Goal: Find contact information: Find contact information

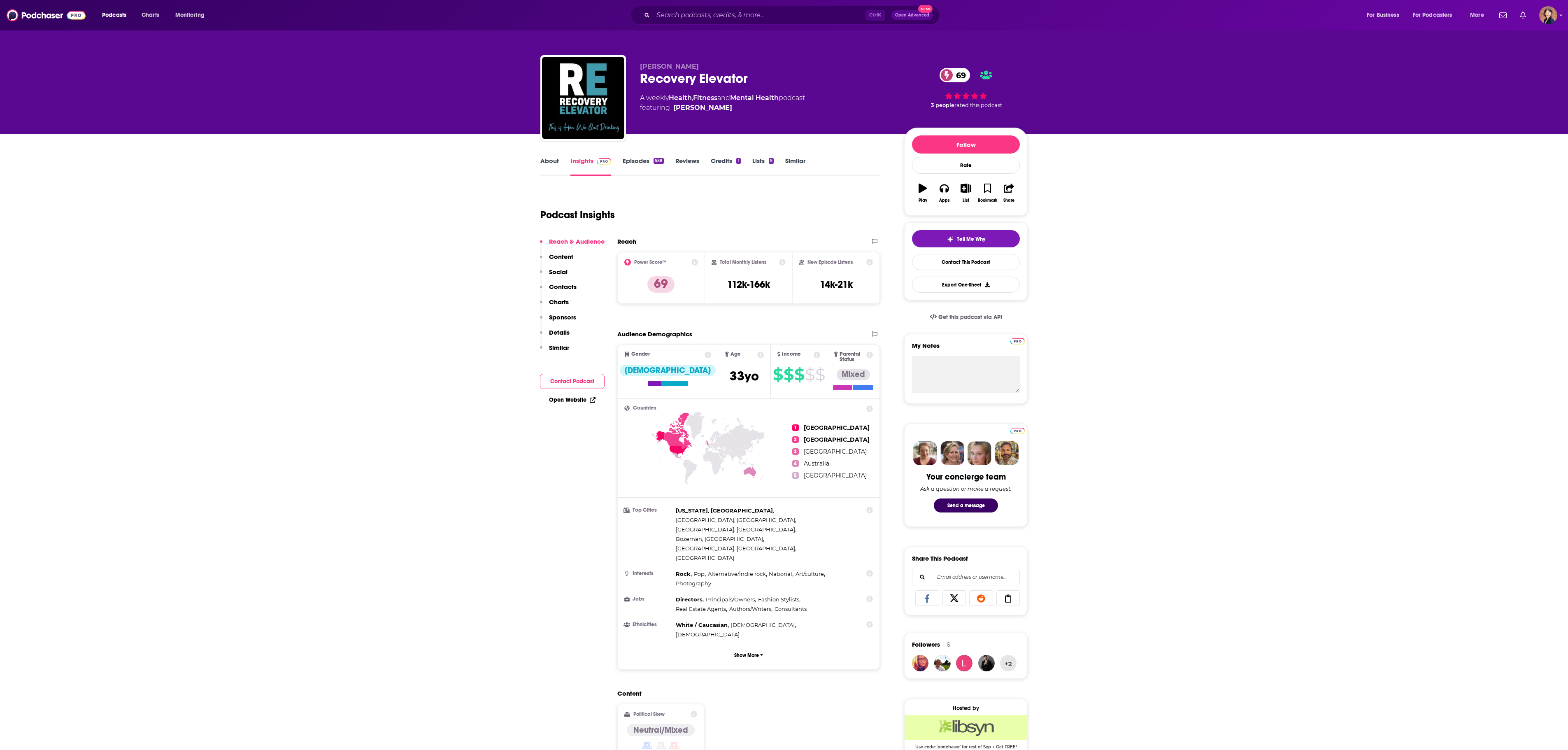
click at [550, 159] on link "About" at bounding box center [550, 166] width 19 height 19
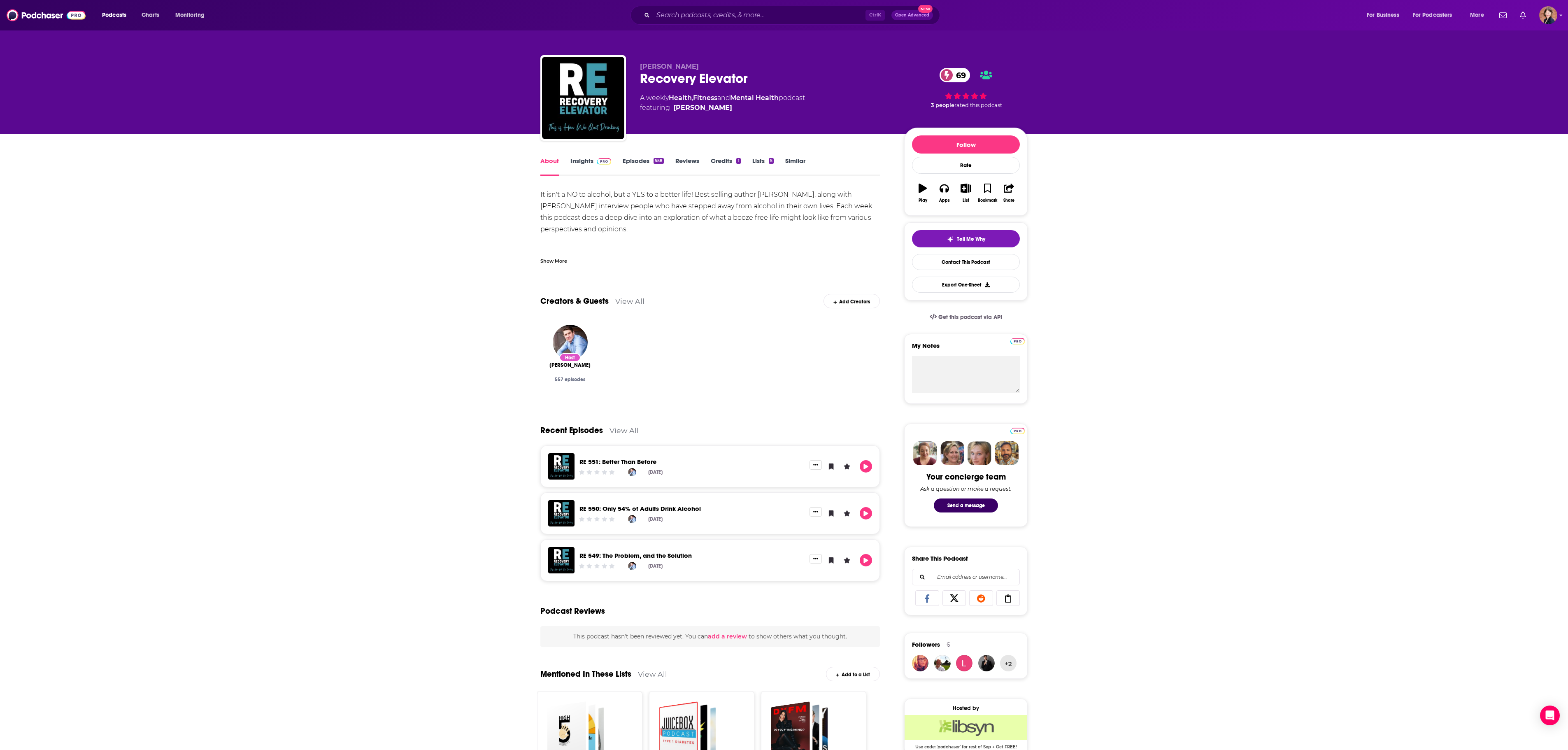
click at [566, 253] on div "Show More" at bounding box center [710, 257] width 339 height 14
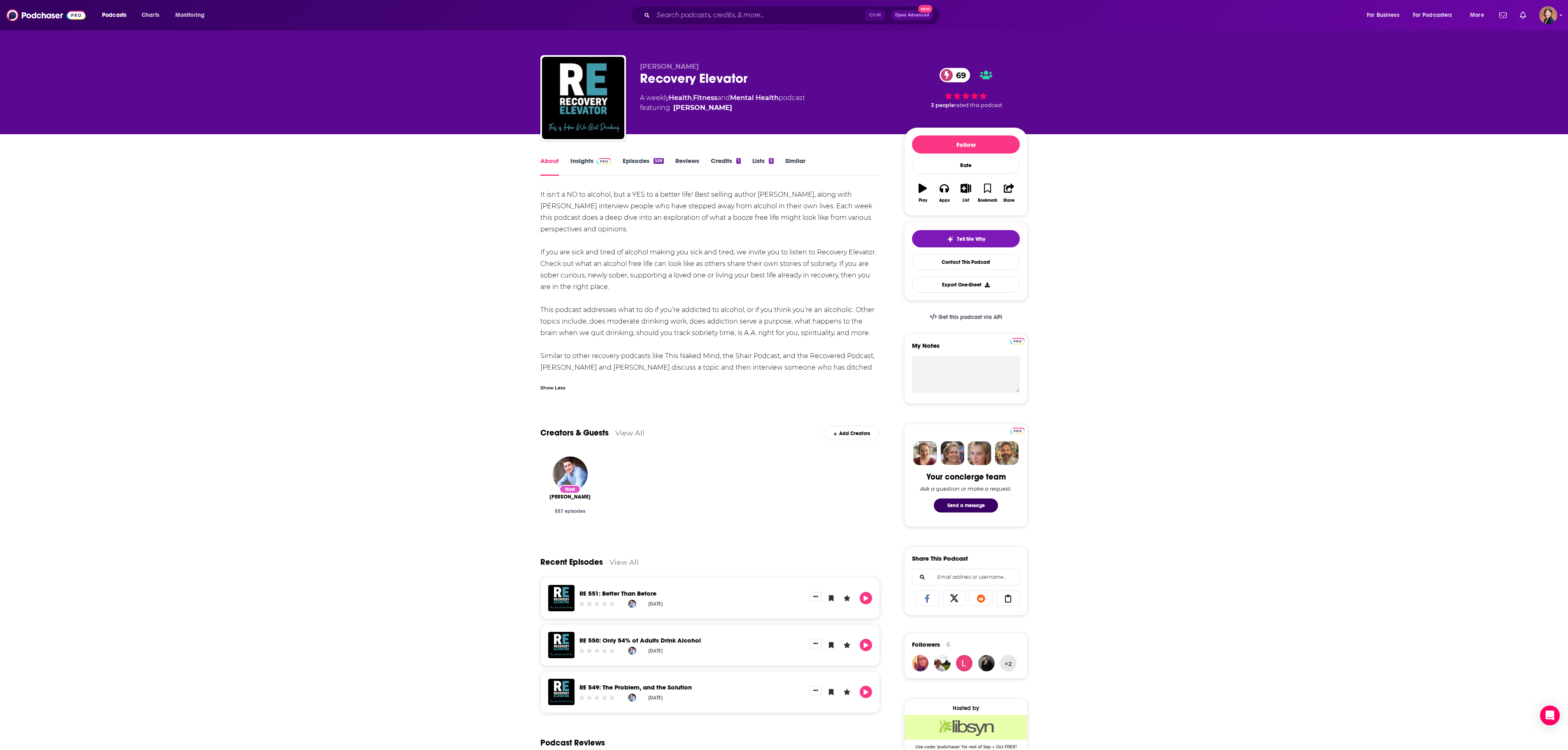
click at [701, 75] on div "Recovery Elevator 69" at bounding box center [765, 78] width 251 height 16
copy div "Recovery Elevator 69"
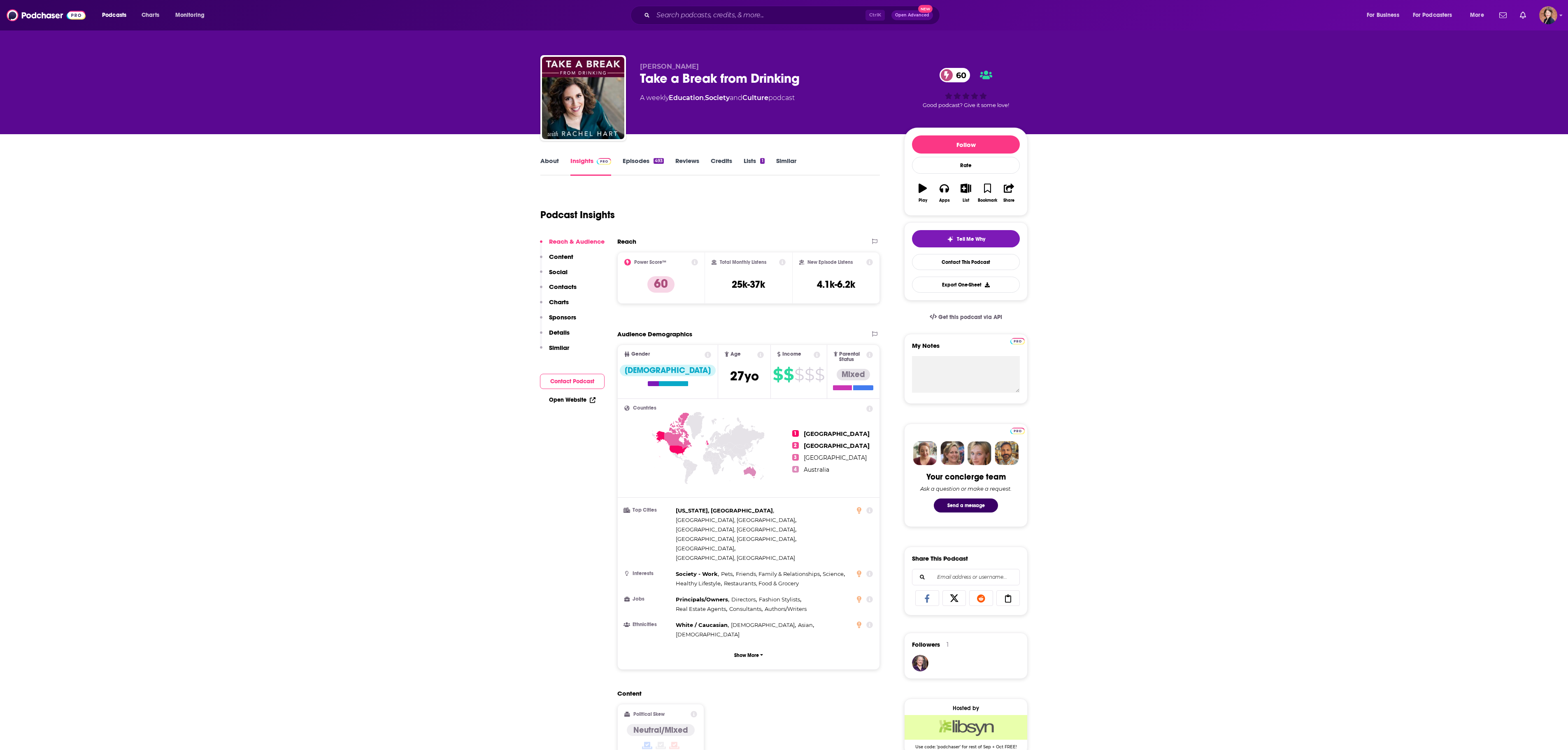
click at [541, 163] on link "About" at bounding box center [550, 166] width 19 height 19
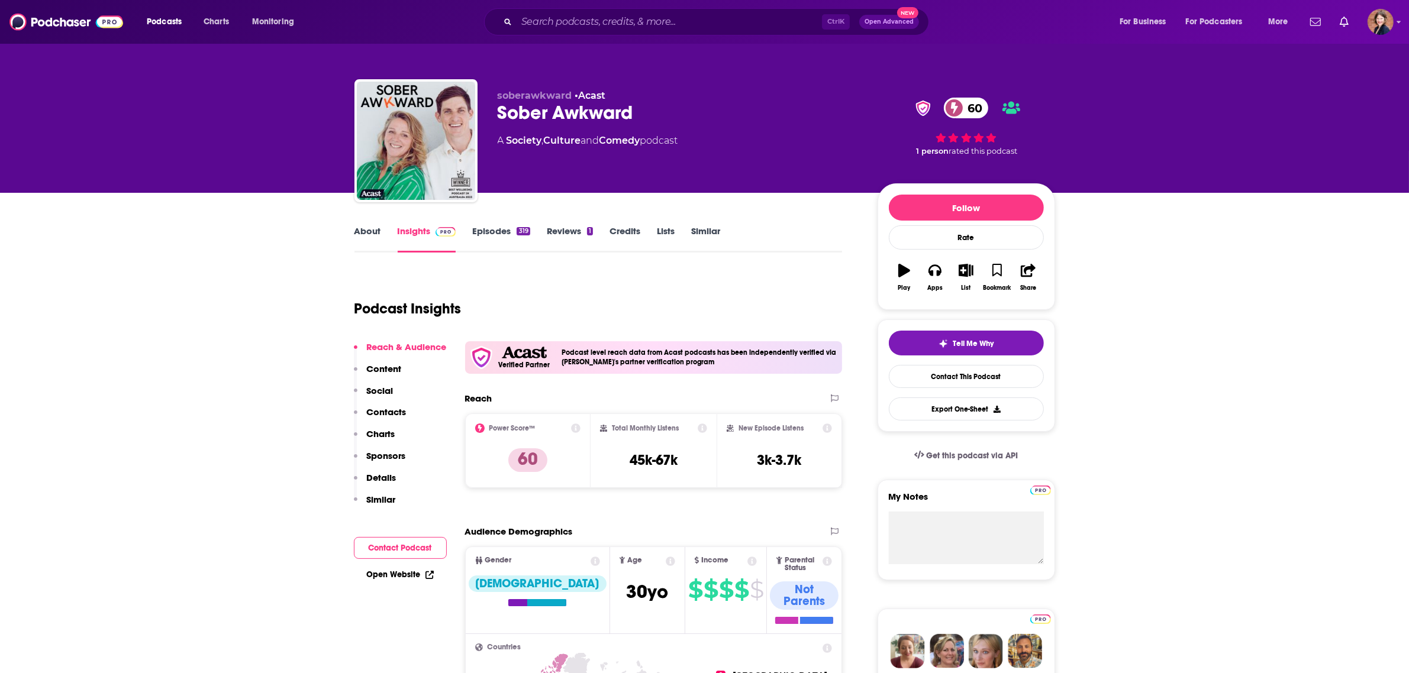
click at [361, 231] on link "About" at bounding box center [367, 238] width 27 height 27
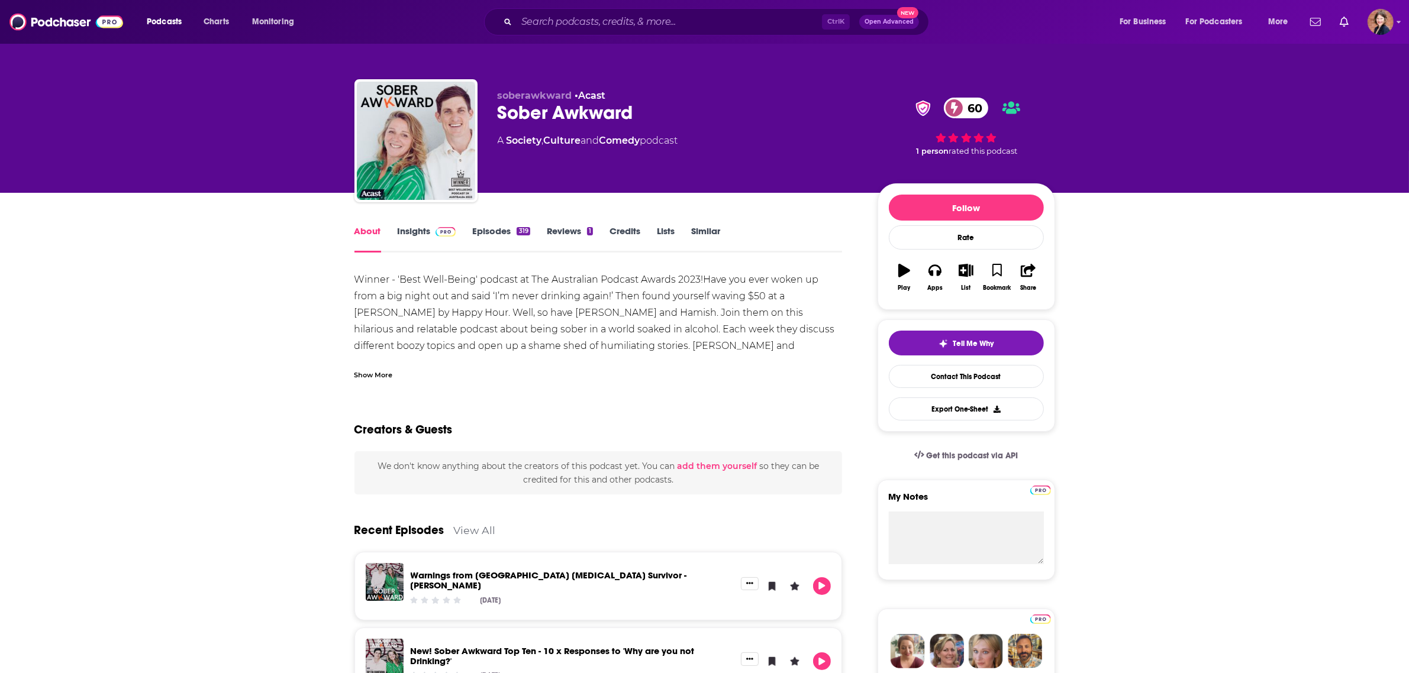
click at [374, 376] on div "Show More" at bounding box center [373, 374] width 38 height 11
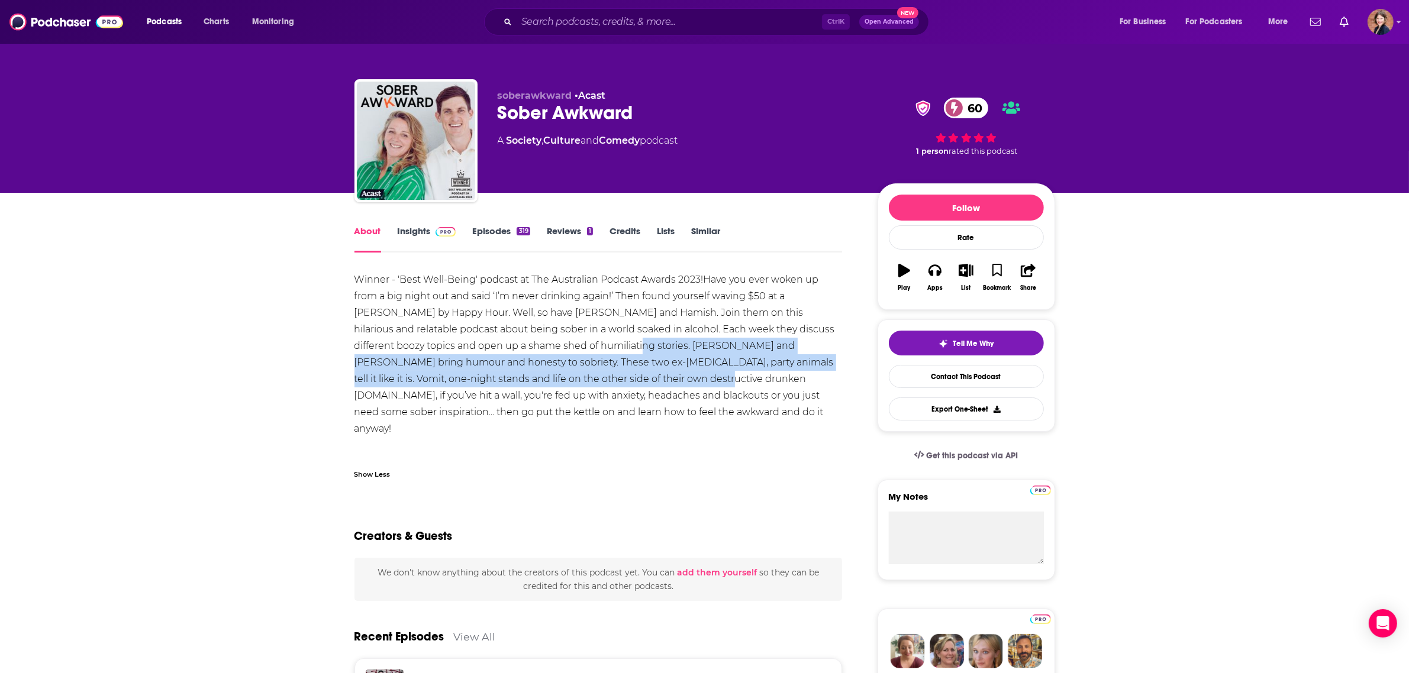
drag, startPoint x: 537, startPoint y: 347, endPoint x: 559, endPoint y: 377, distance: 37.8
click at [559, 377] on div "Winner - 'Best Well-Being' podcast at The Australian Podcast Awards 2023!Have y…" at bounding box center [598, 371] width 488 height 199
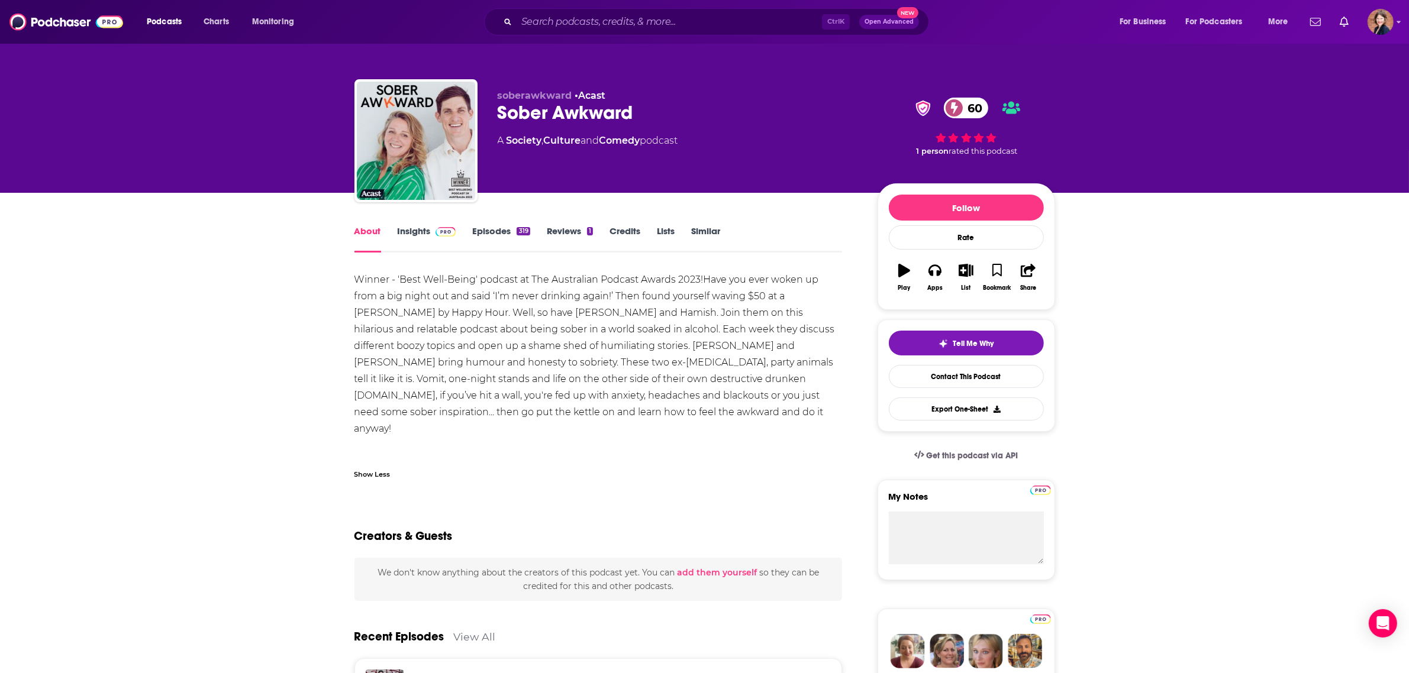
click at [545, 395] on div "Winner - 'Best Well-Being' podcast at The Australian Podcast Awards 2023!Have y…" at bounding box center [598, 371] width 488 height 199
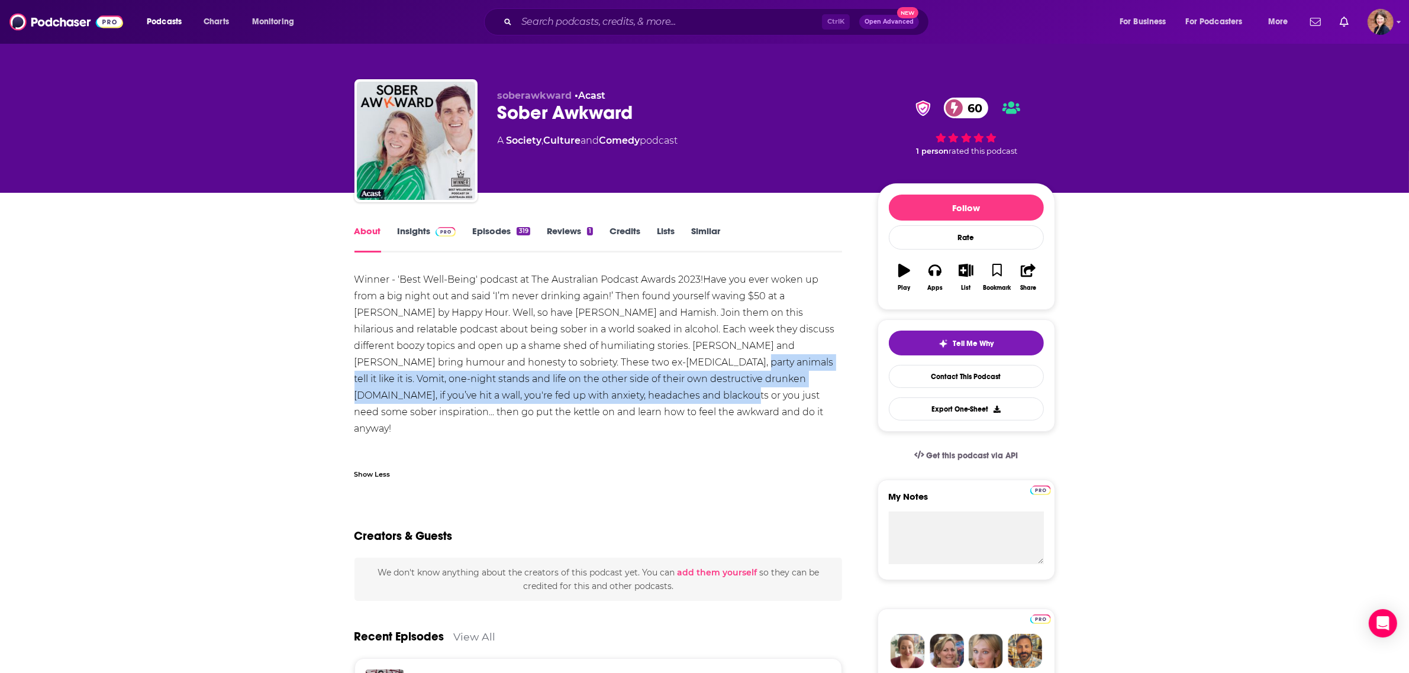
drag, startPoint x: 557, startPoint y: 370, endPoint x: 557, endPoint y: 388, distance: 17.8
click at [557, 388] on div "Winner - 'Best Well-Being' podcast at The Australian Podcast Awards 2023!Have y…" at bounding box center [598, 371] width 488 height 199
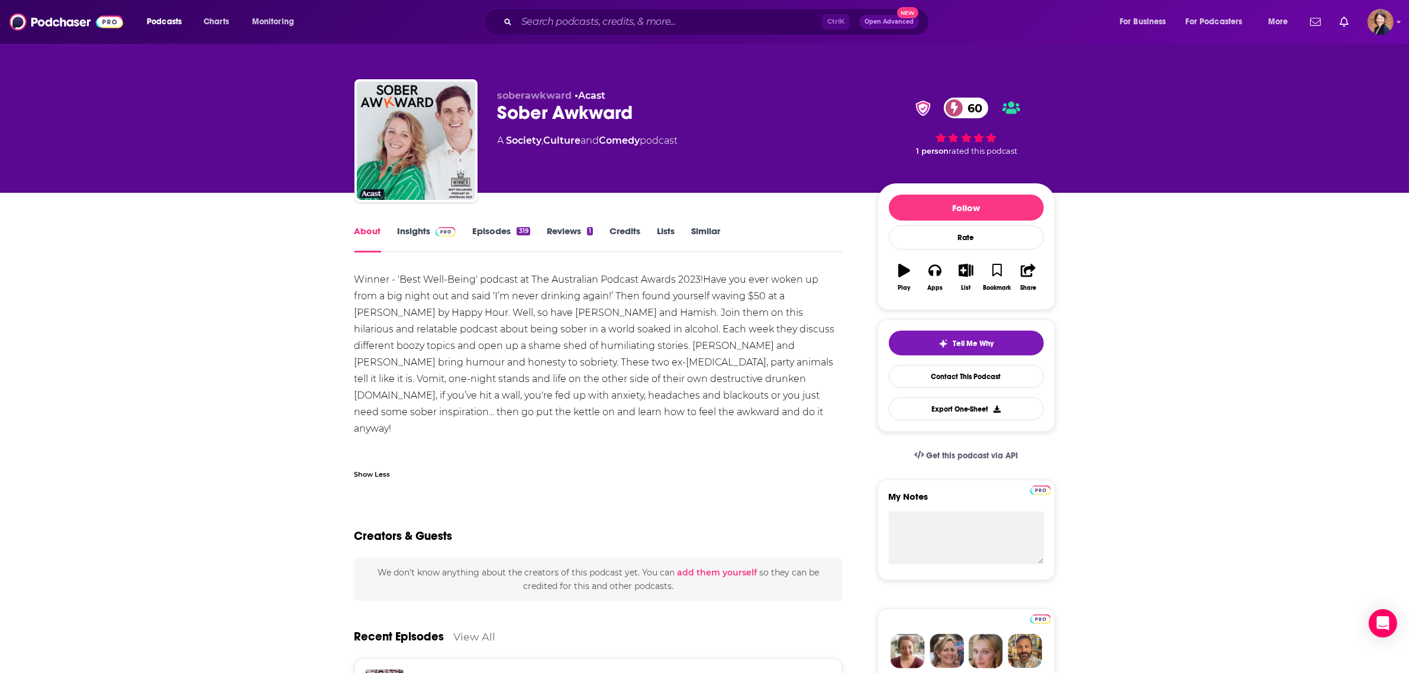
click at [545, 409] on div "Winner - 'Best Well-Being' podcast at The Australian Podcast Awards 2023!Have y…" at bounding box center [598, 371] width 488 height 199
drag, startPoint x: 540, startPoint y: 379, endPoint x: 543, endPoint y: 398, distance: 19.3
click at [543, 398] on div "Winner - 'Best Well-Being' podcast at The Australian Podcast Awards 2023!Have y…" at bounding box center [598, 371] width 488 height 199
click at [544, 406] on div "Winner - 'Best Well-Being' podcast at The Australian Podcast Awards 2023!Have y…" at bounding box center [598, 371] width 488 height 199
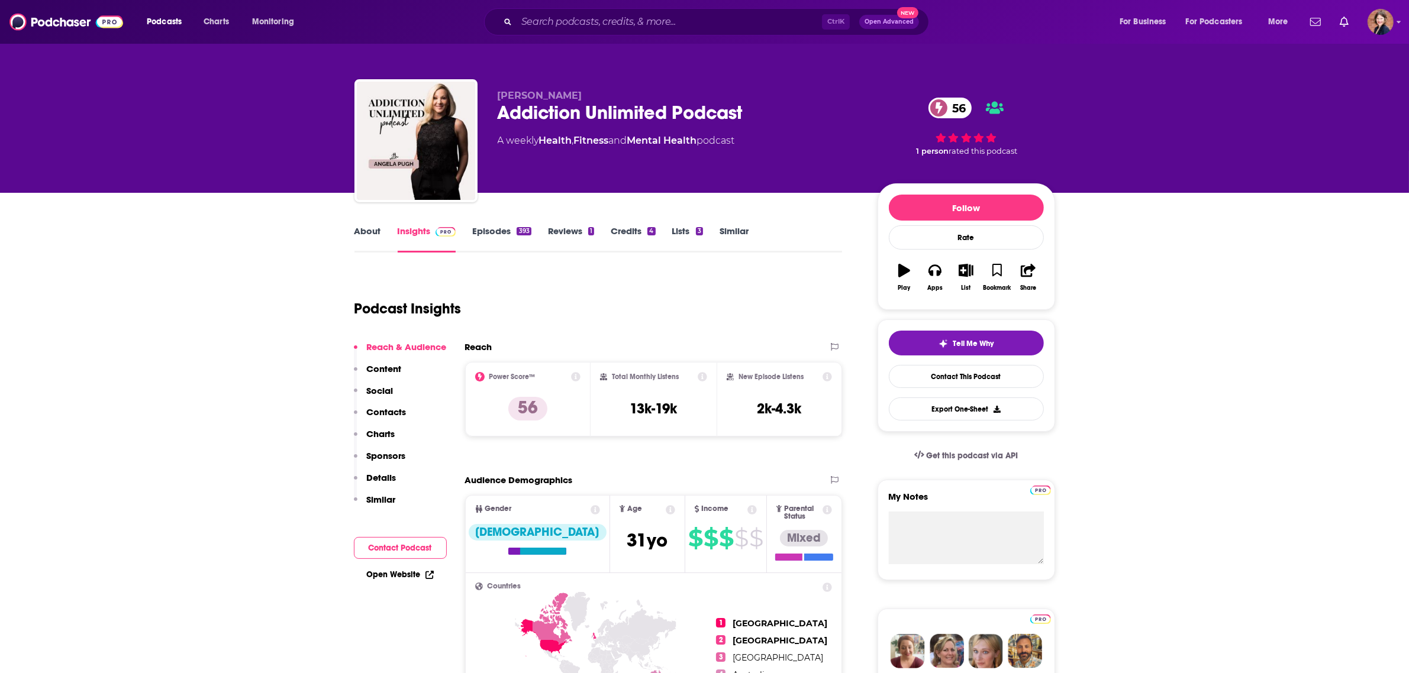
click at [372, 246] on link "About" at bounding box center [367, 238] width 27 height 27
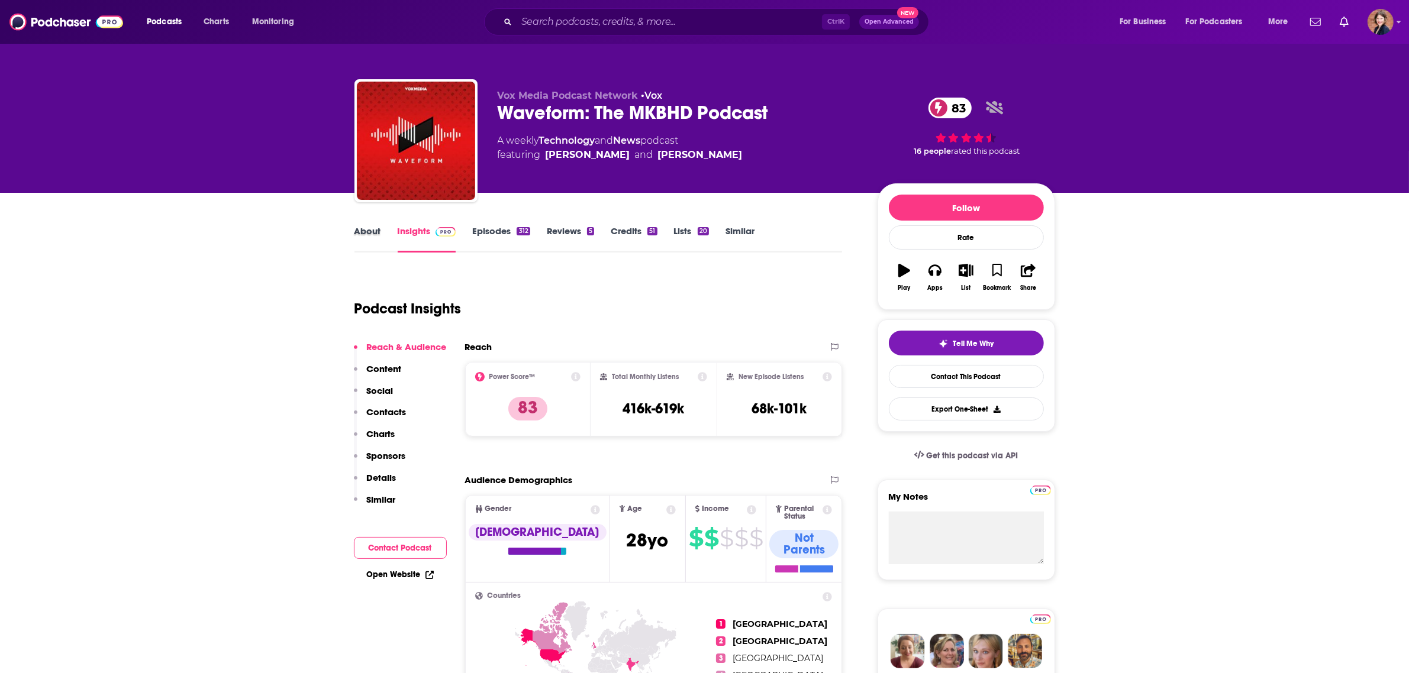
click at [382, 235] on div "About" at bounding box center [375, 238] width 43 height 27
click at [361, 238] on link "About" at bounding box center [367, 238] width 27 height 27
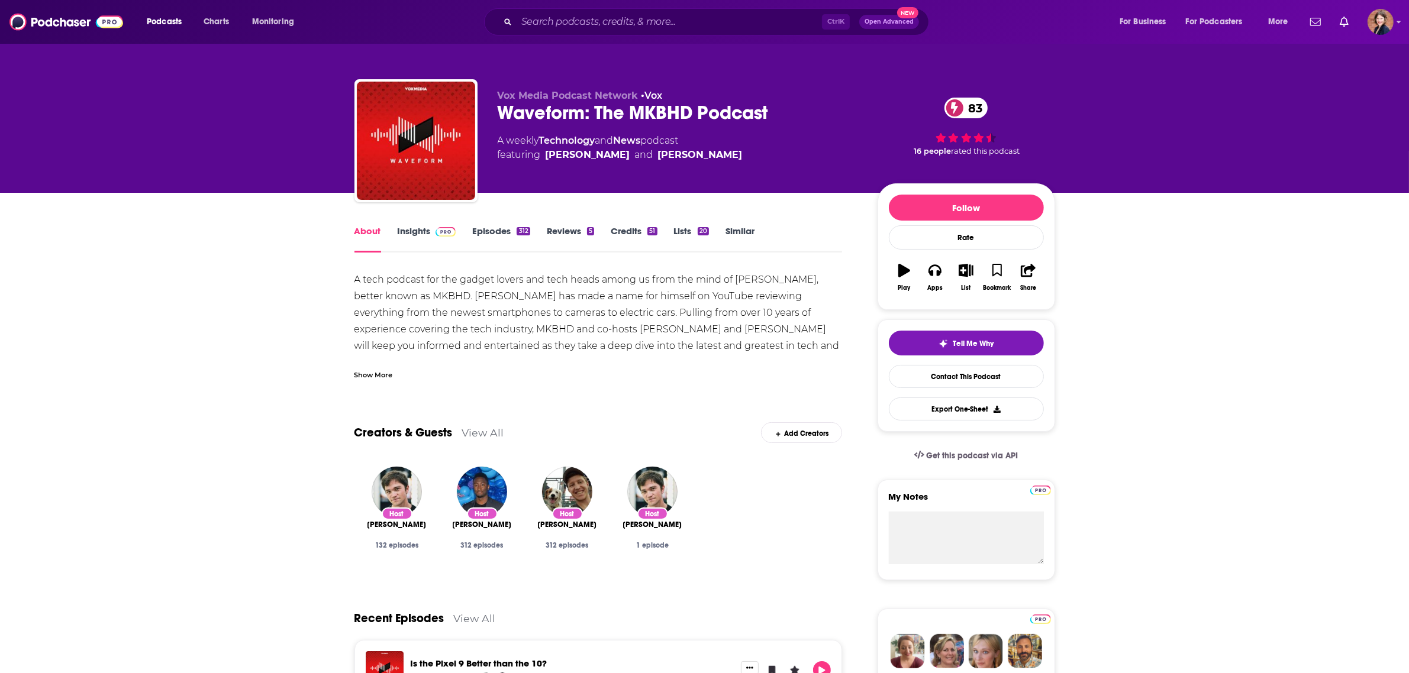
click at [484, 525] on span "Marques Brownlee" at bounding box center [482, 524] width 59 height 9
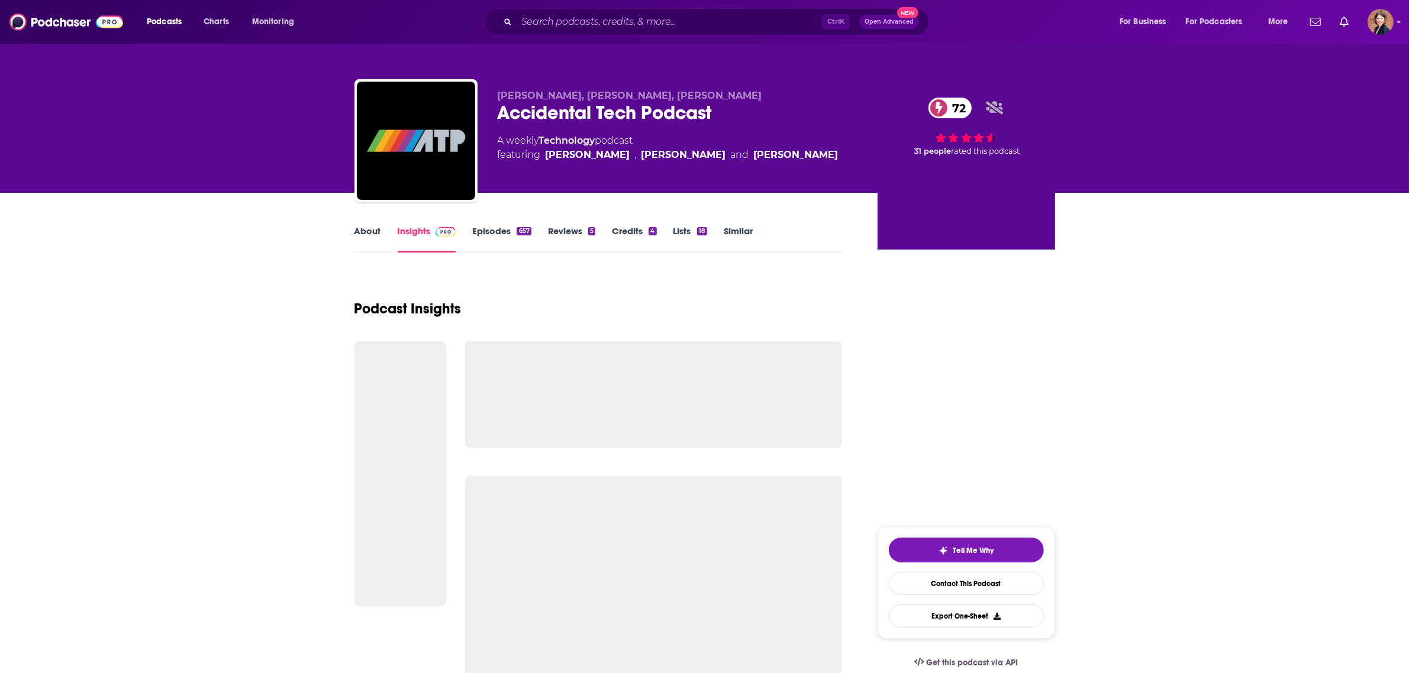
click at [361, 227] on link "About" at bounding box center [367, 238] width 27 height 27
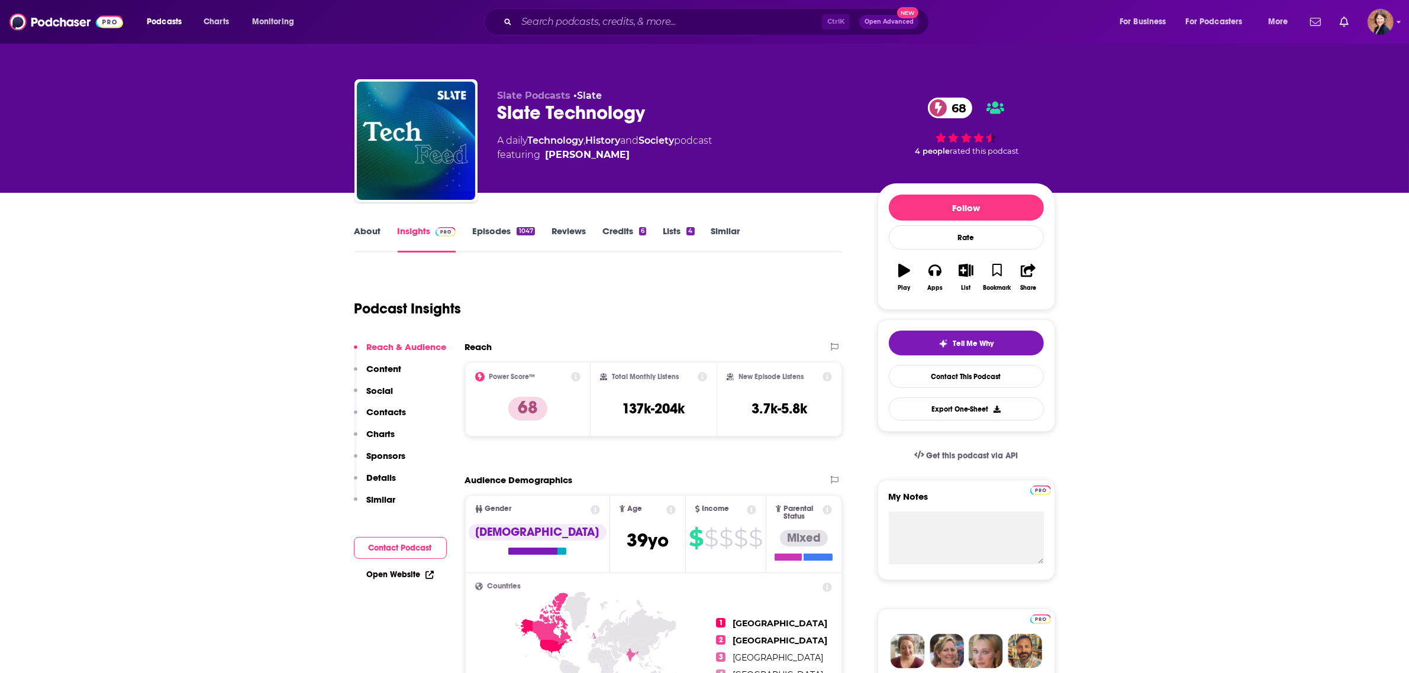
click at [364, 228] on link "About" at bounding box center [367, 238] width 27 height 27
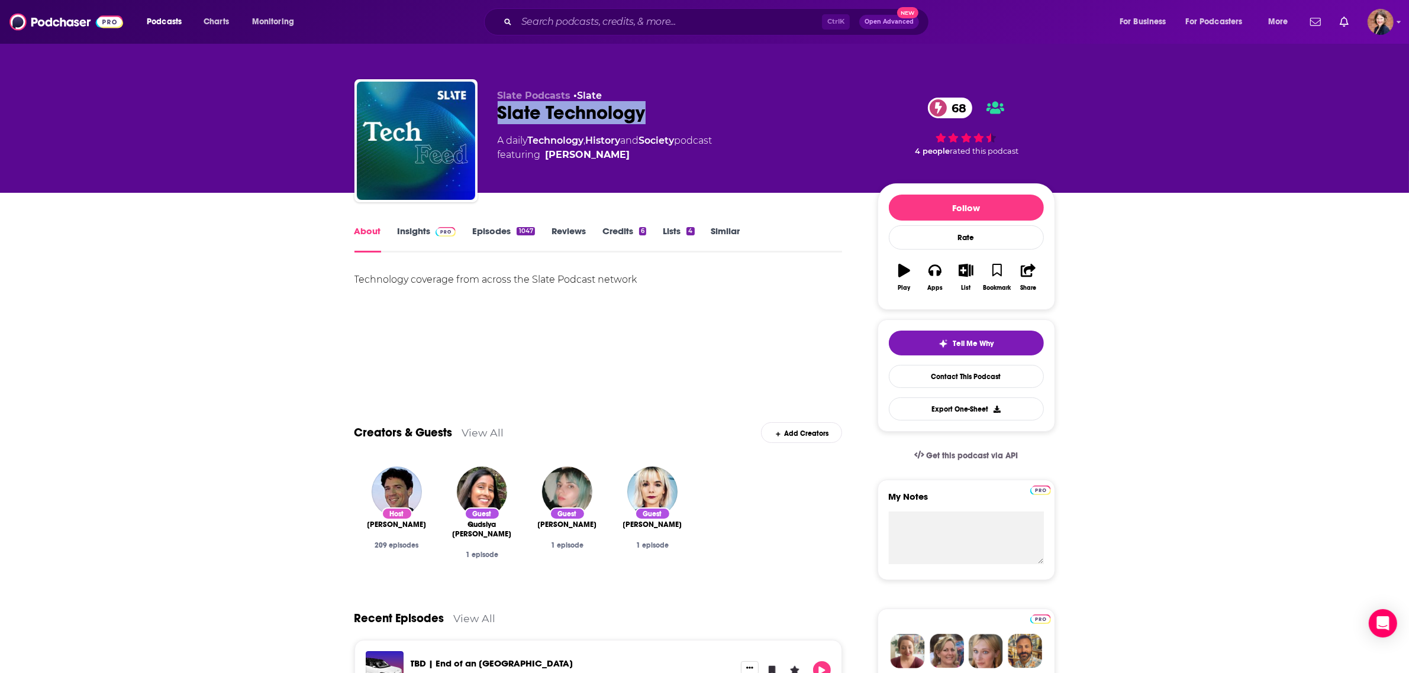
drag, startPoint x: 613, startPoint y: 106, endPoint x: 584, endPoint y: 24, distance: 87.6
click at [500, 104] on div "Slate Technology 68" at bounding box center [678, 112] width 361 height 23
copy h1 "Slate Technology"
click at [975, 374] on link "Contact This Podcast" at bounding box center [966, 376] width 155 height 23
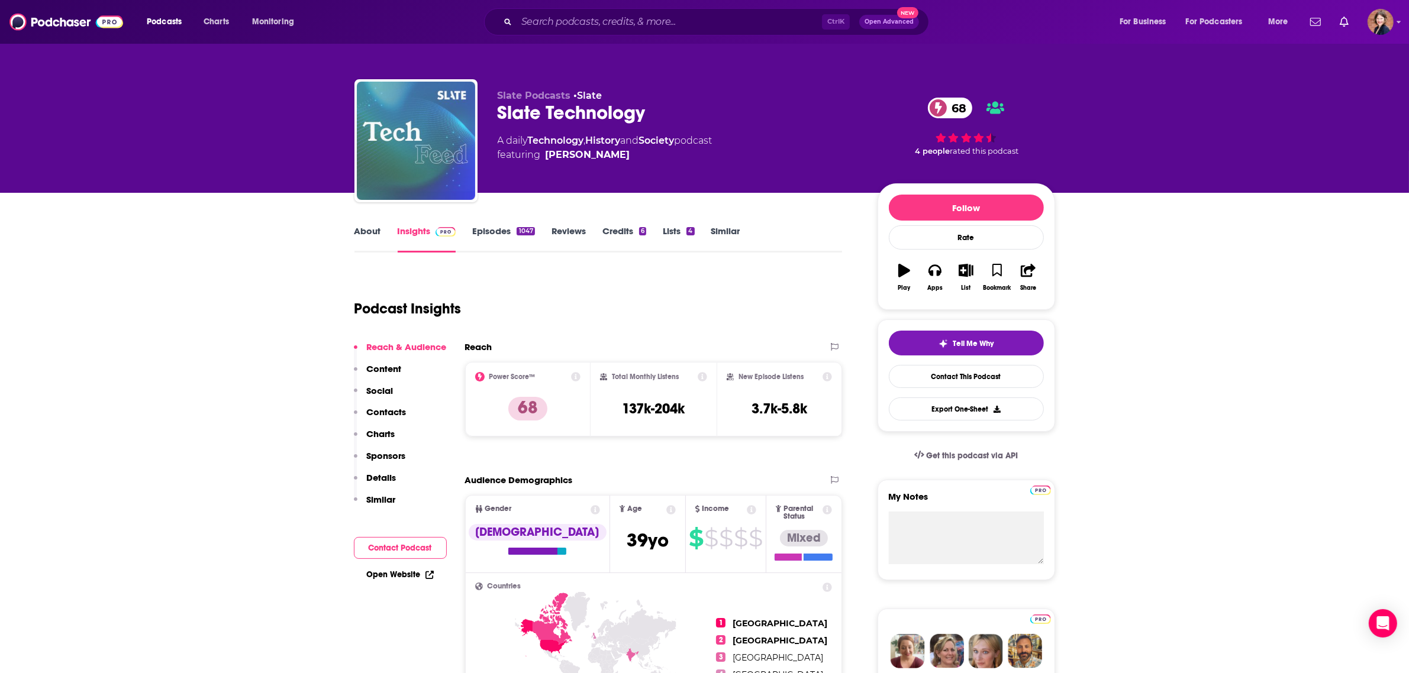
click at [411, 119] on img "Slate Technology" at bounding box center [416, 141] width 118 height 118
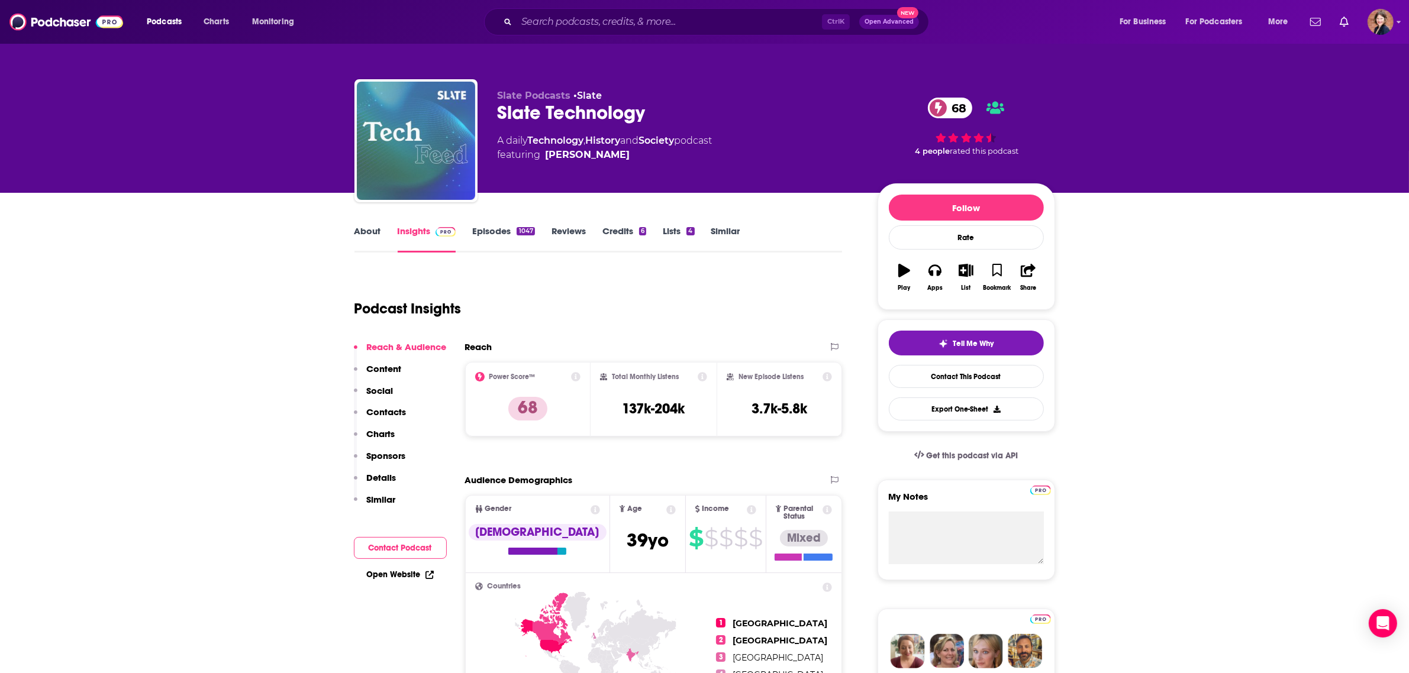
click at [431, 137] on img "Slate Technology" at bounding box center [416, 141] width 118 height 118
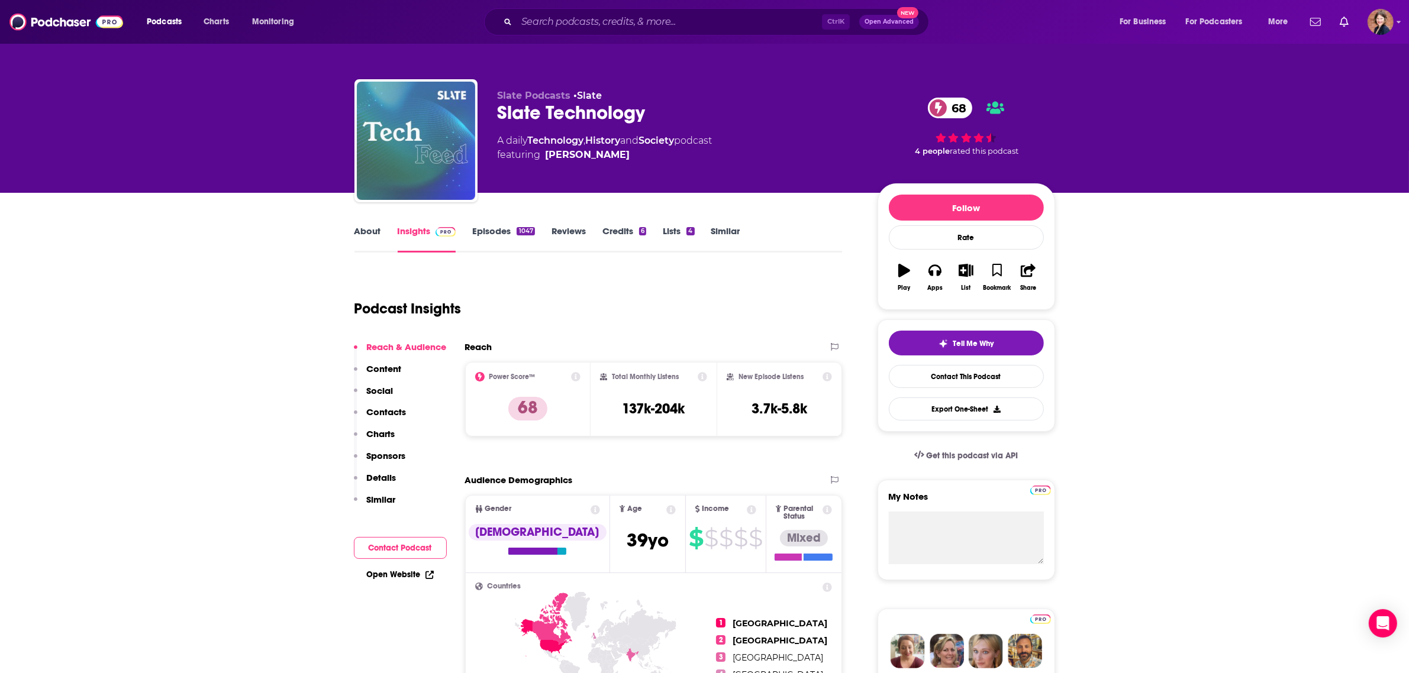
click at [440, 176] on img "Slate Technology" at bounding box center [416, 141] width 118 height 118
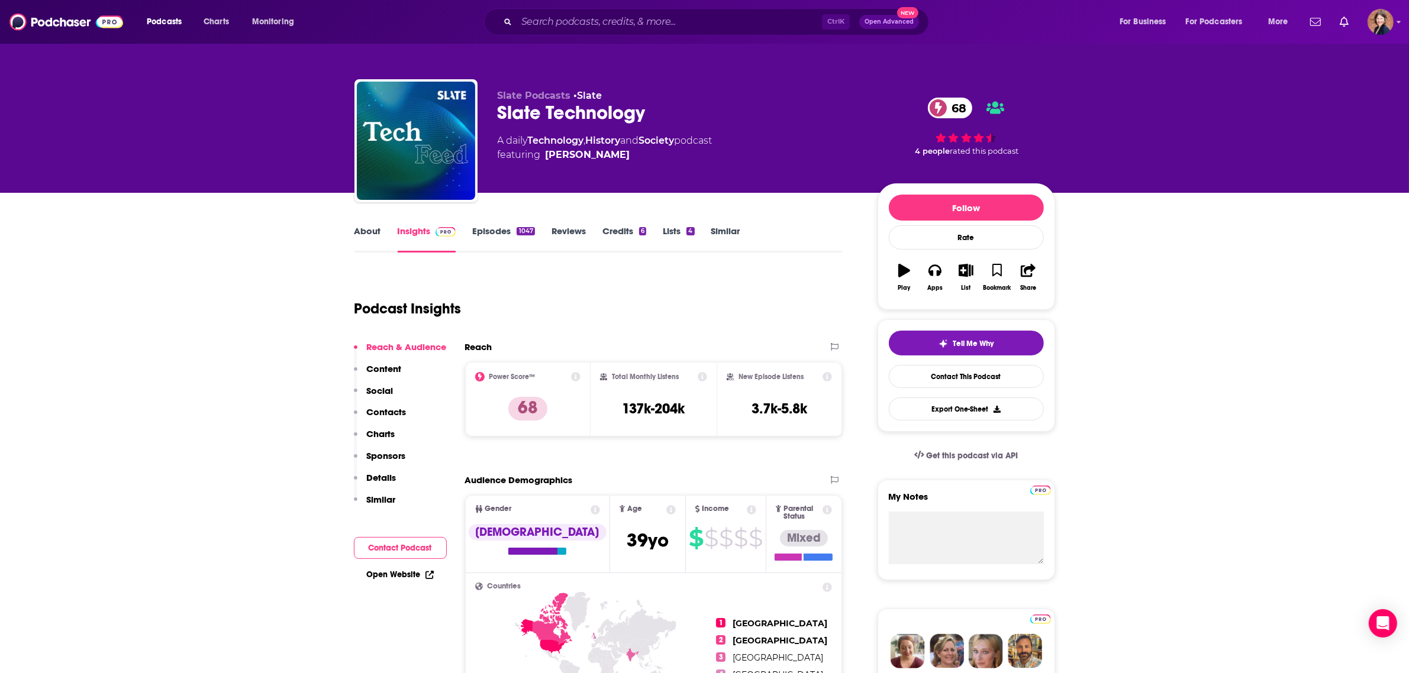
click at [643, 108] on div "Slate Technology 68" at bounding box center [678, 112] width 361 height 23
drag, startPoint x: 661, startPoint y: 108, endPoint x: 489, endPoint y: 111, distance: 172.2
click at [489, 111] on div "Slate Podcasts • Slate Slate Technology 68 A daily Technology , History and Soc…" at bounding box center [704, 143] width 700 height 128
copy h2 "Slate Technology"
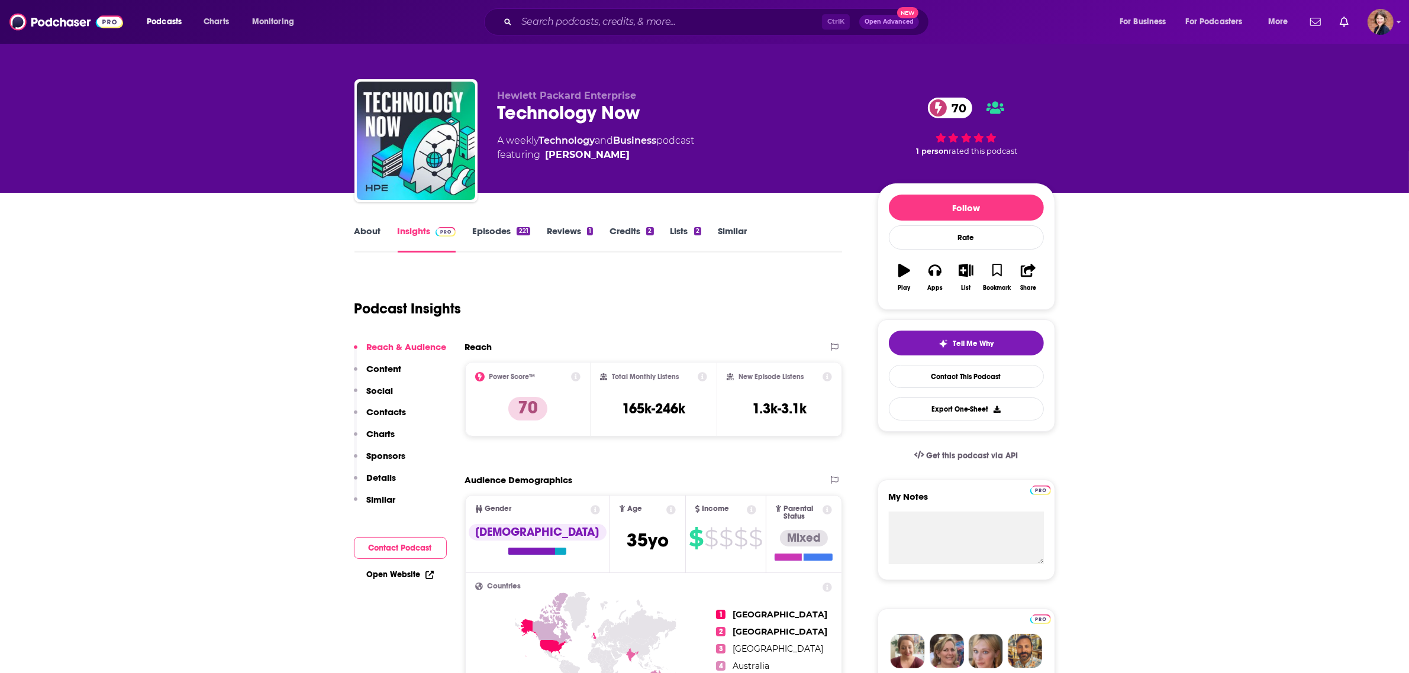
click at [364, 234] on link "About" at bounding box center [367, 238] width 27 height 27
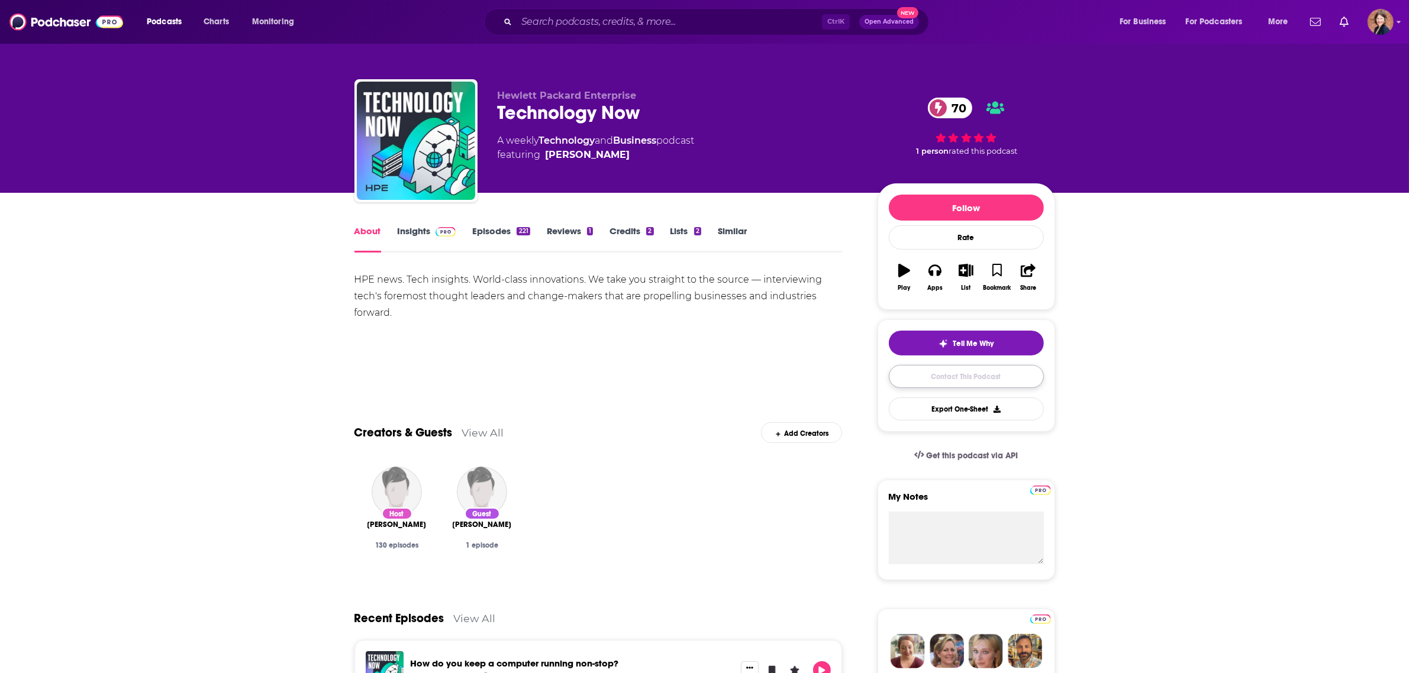
click at [971, 388] on link "Contact This Podcast" at bounding box center [966, 376] width 155 height 23
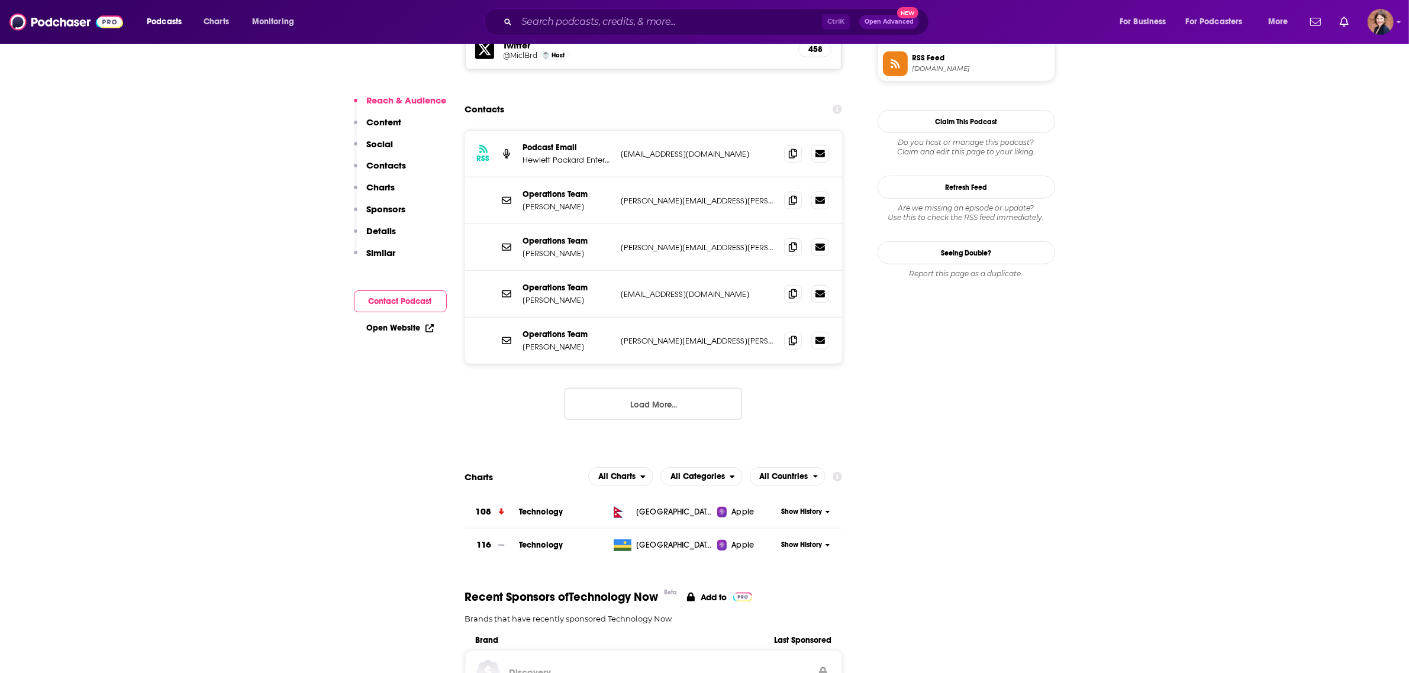
scroll to position [1068, 0]
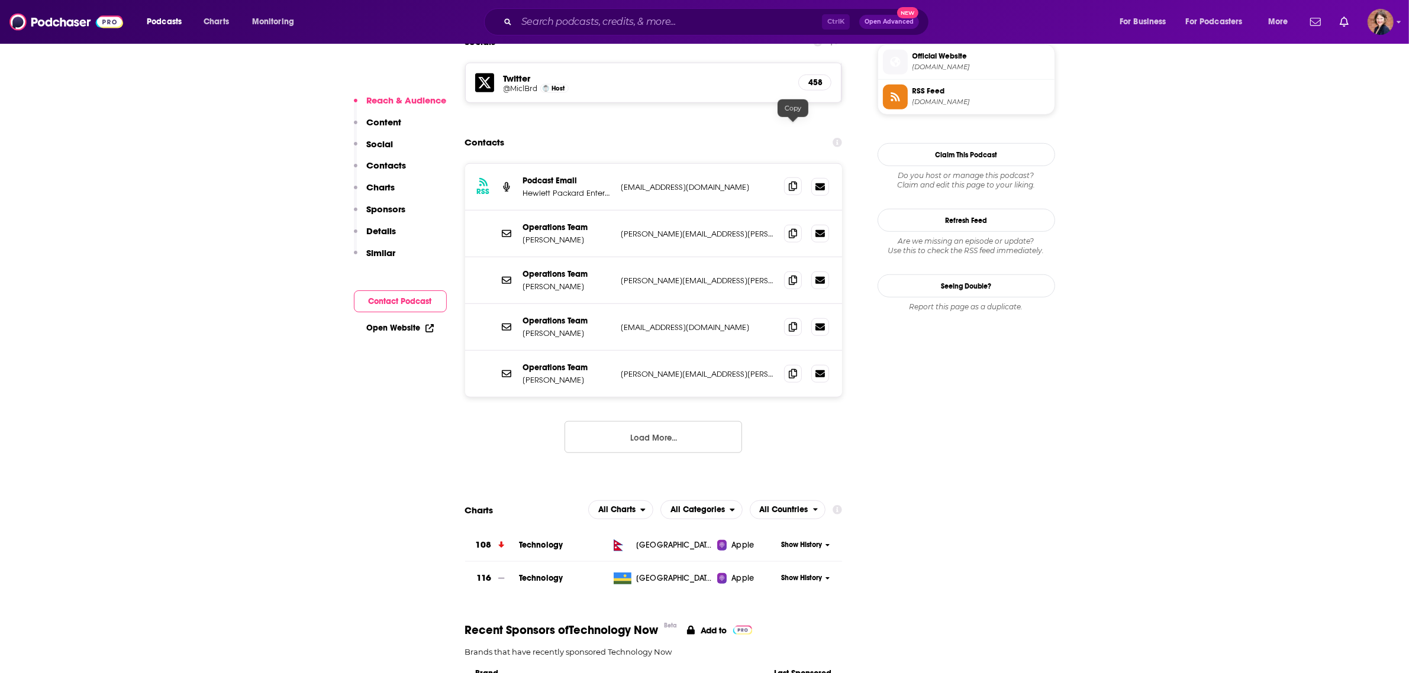
click at [789, 182] on icon at bounding box center [793, 186] width 8 height 9
click at [789, 228] on icon at bounding box center [793, 232] width 8 height 9
drag, startPoint x: 792, startPoint y: 222, endPoint x: 752, endPoint y: 228, distance: 40.0
click at [792, 276] on icon at bounding box center [793, 280] width 8 height 9
click at [787, 318] on span at bounding box center [793, 327] width 18 height 18
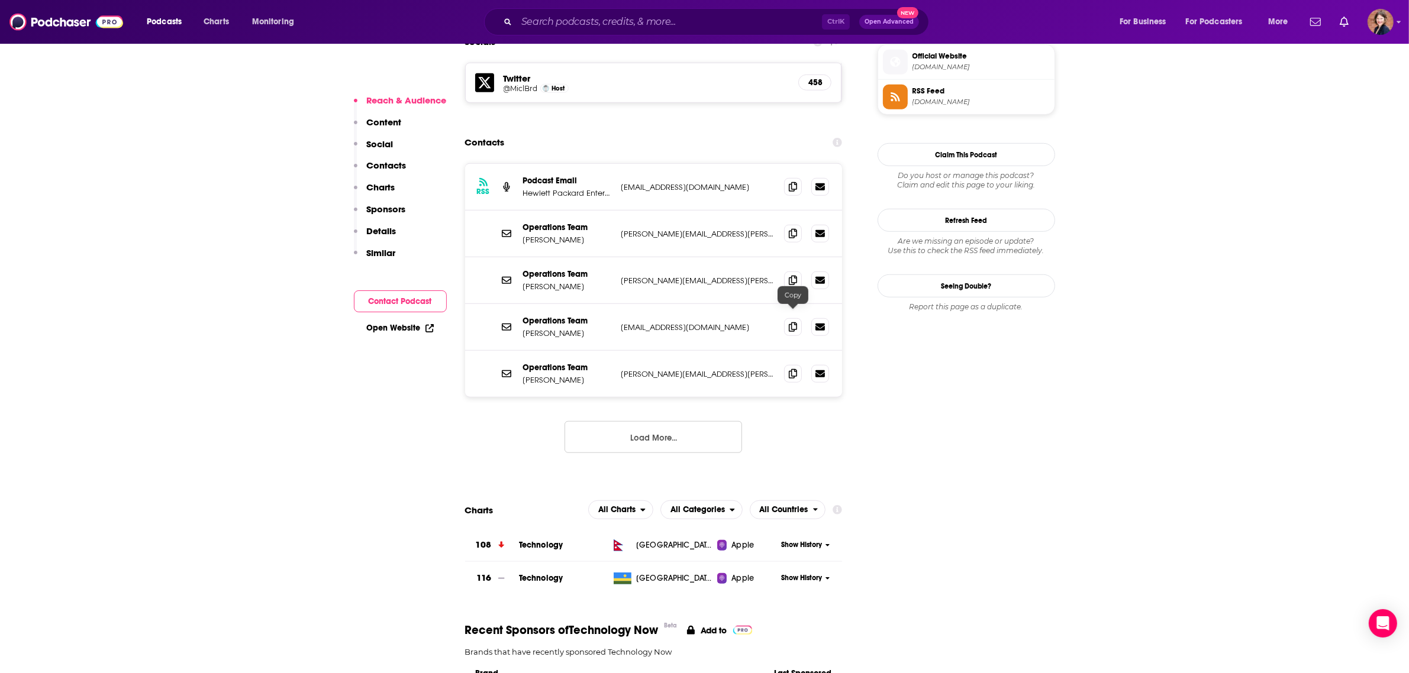
drag, startPoint x: 791, startPoint y: 318, endPoint x: 728, endPoint y: 324, distance: 63.6
click at [791, 369] on icon at bounding box center [793, 373] width 8 height 9
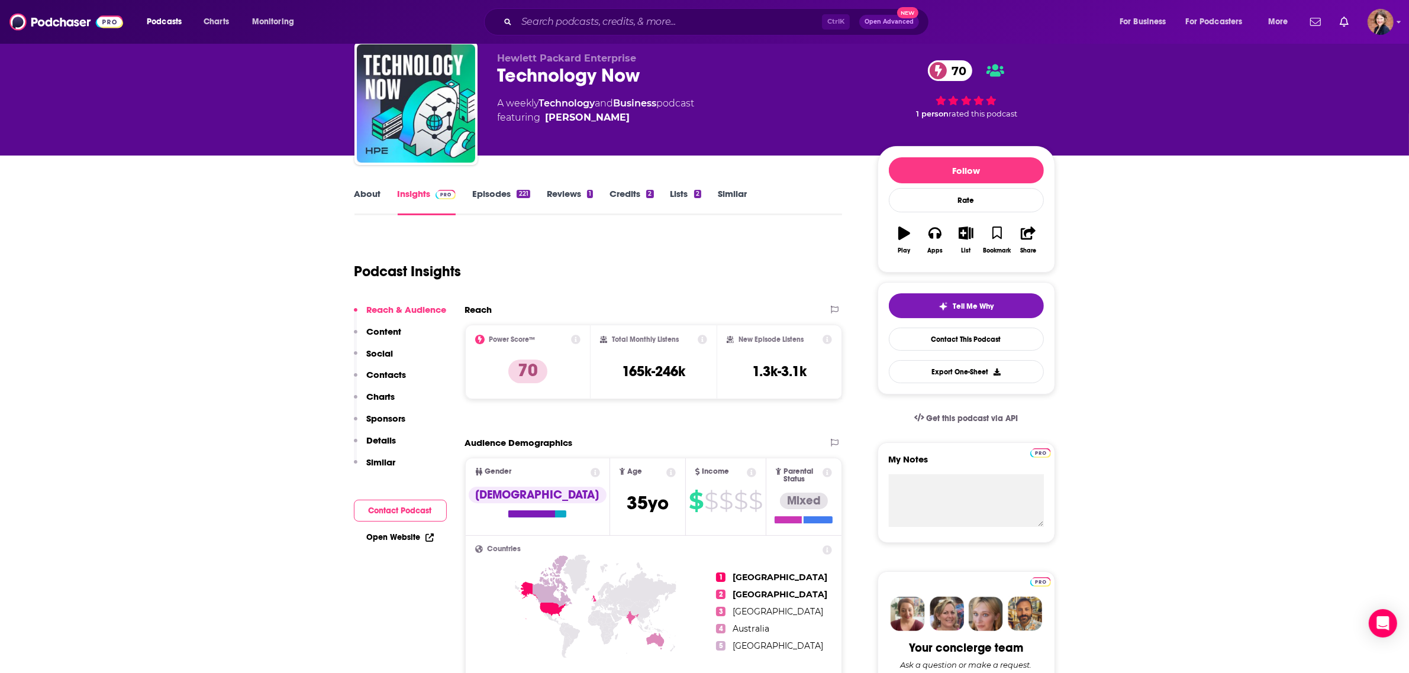
scroll to position [0, 0]
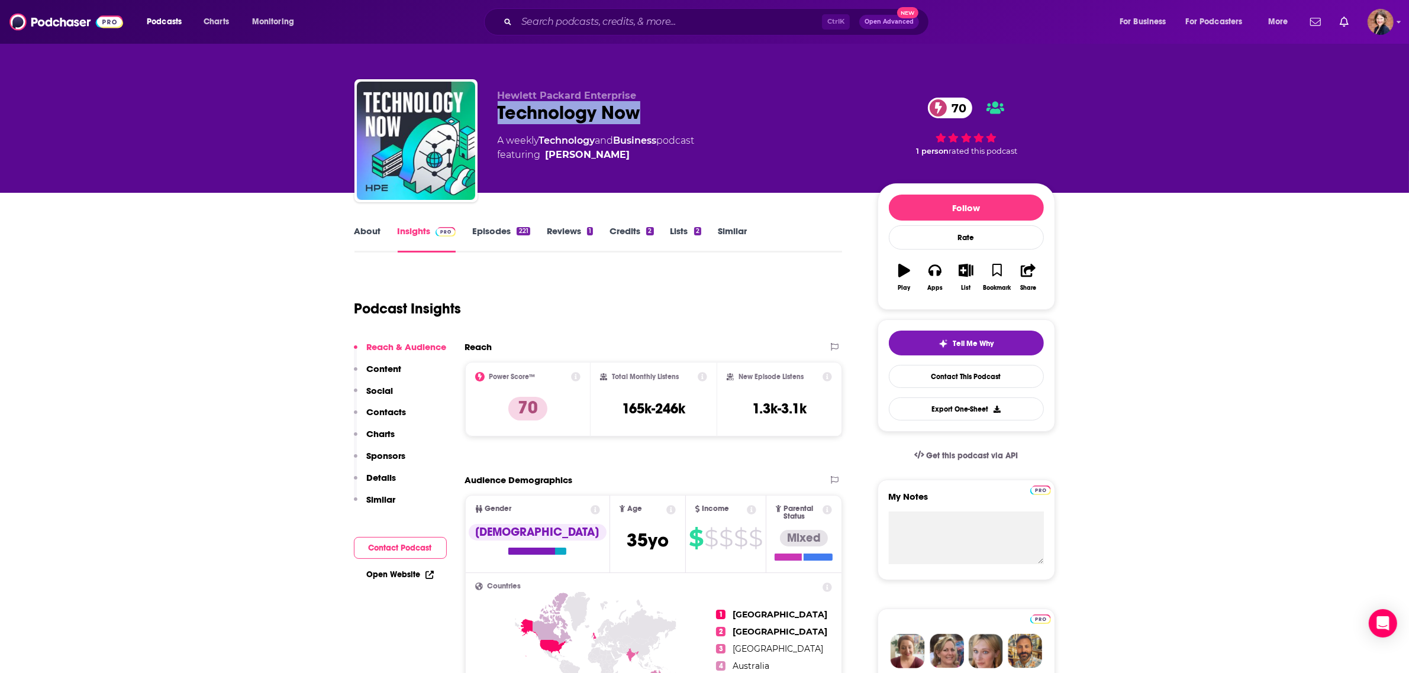
drag, startPoint x: 663, startPoint y: 110, endPoint x: 498, endPoint y: 109, distance: 165.1
click at [498, 109] on div "Technology Now 70" at bounding box center [678, 112] width 361 height 23
copy h2 "Technology Now"
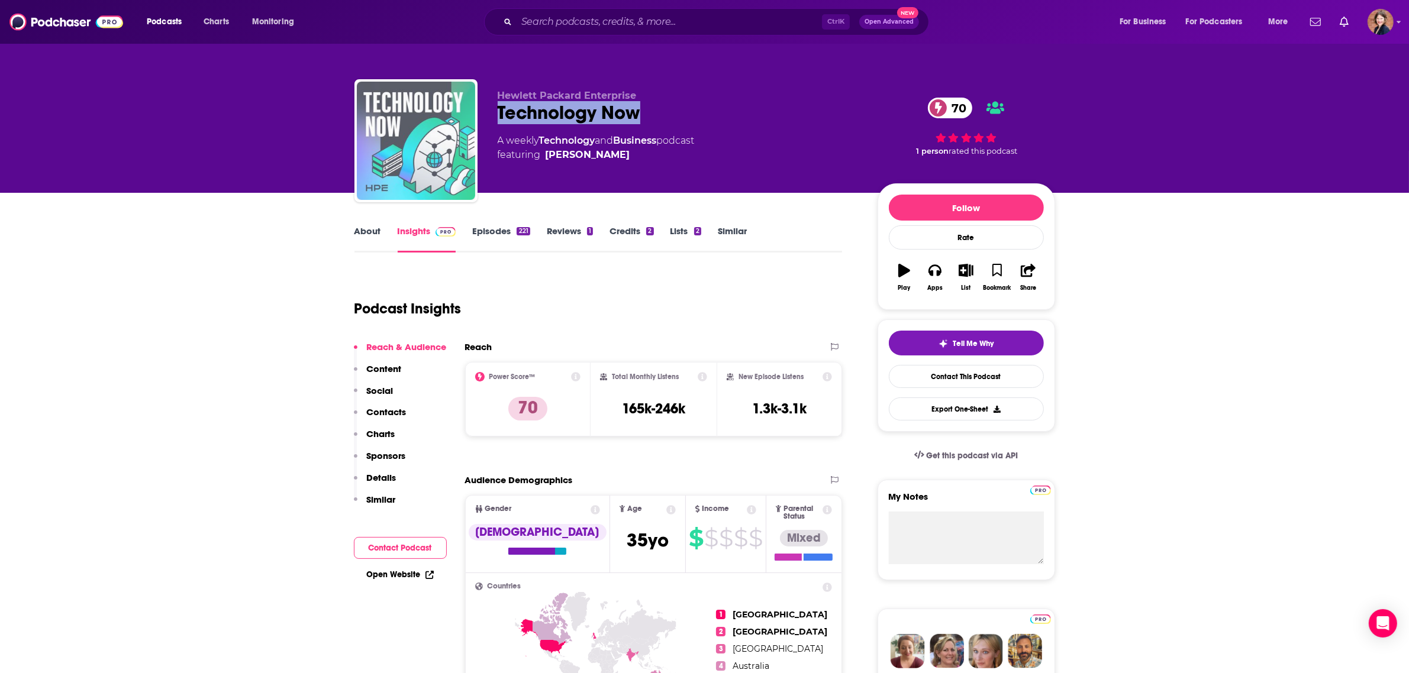
click at [377, 145] on img "Technology Now" at bounding box center [416, 141] width 118 height 118
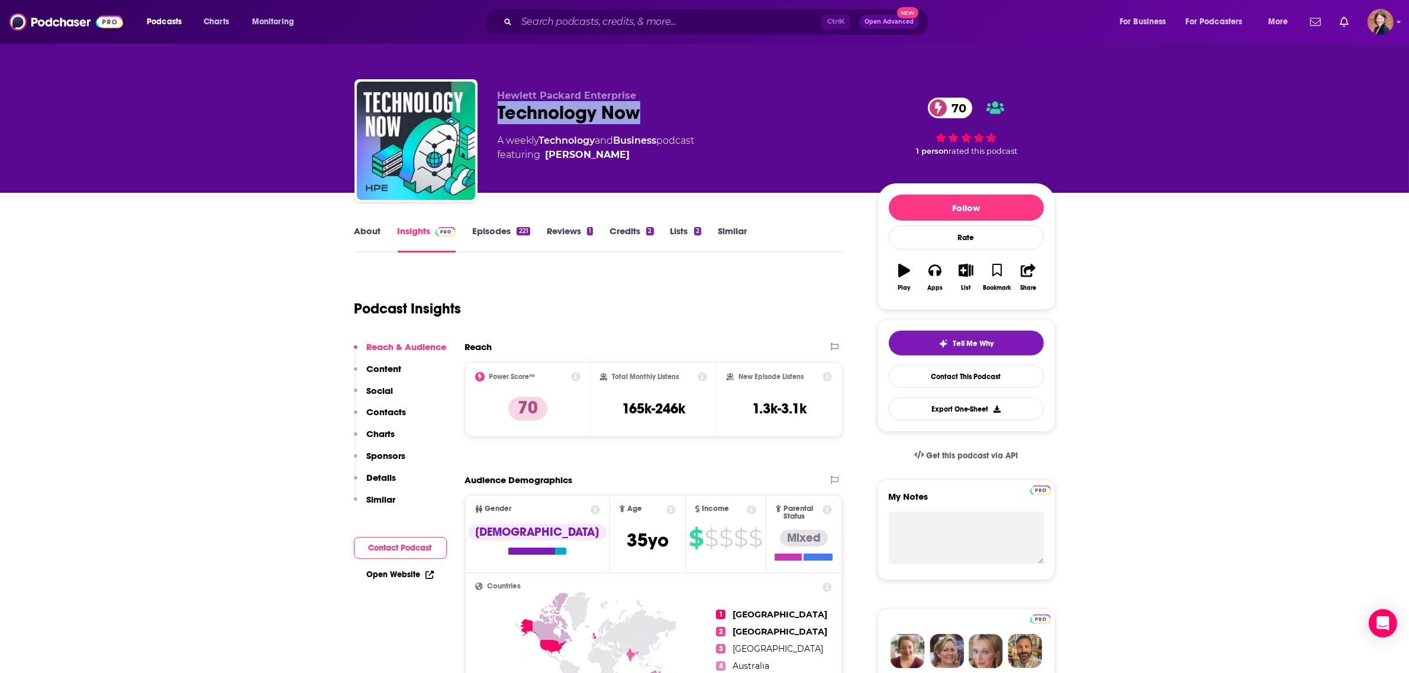
click at [359, 228] on link "About" at bounding box center [367, 238] width 27 height 27
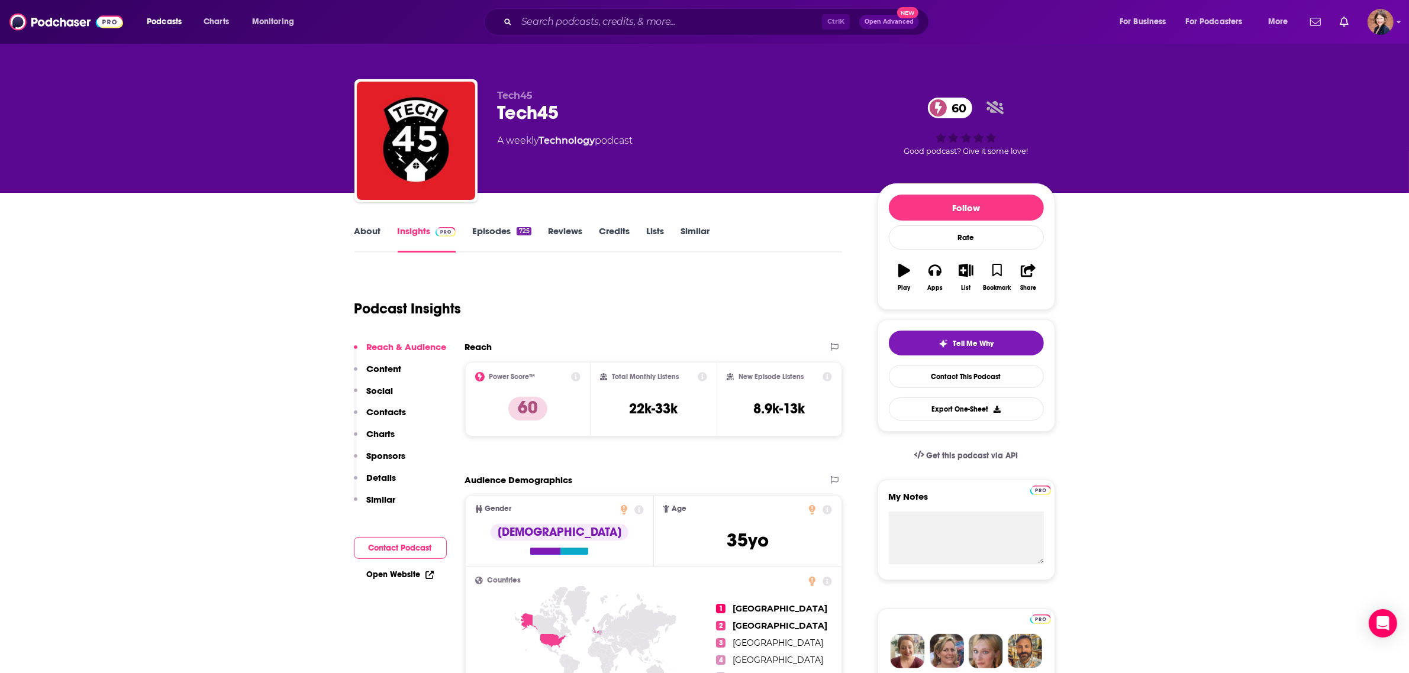
click at [365, 234] on link "About" at bounding box center [367, 238] width 27 height 27
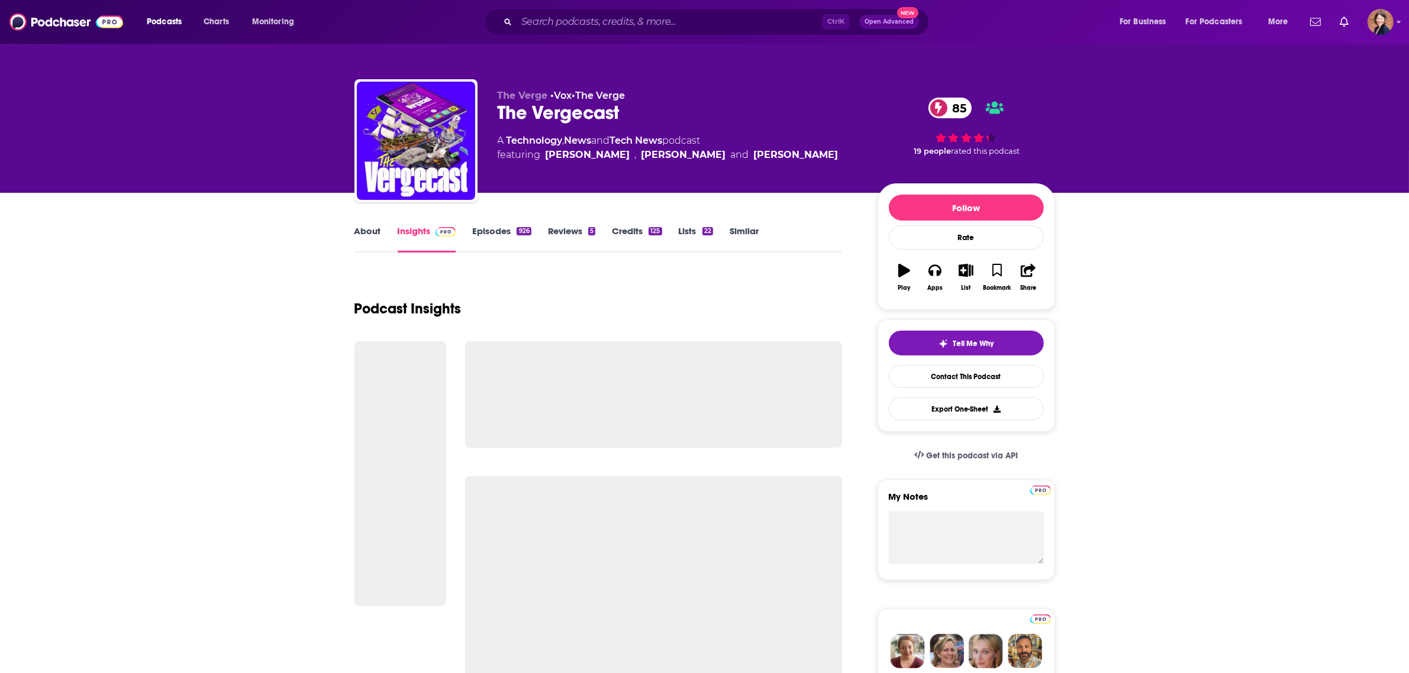
click at [367, 235] on link "About" at bounding box center [367, 238] width 27 height 27
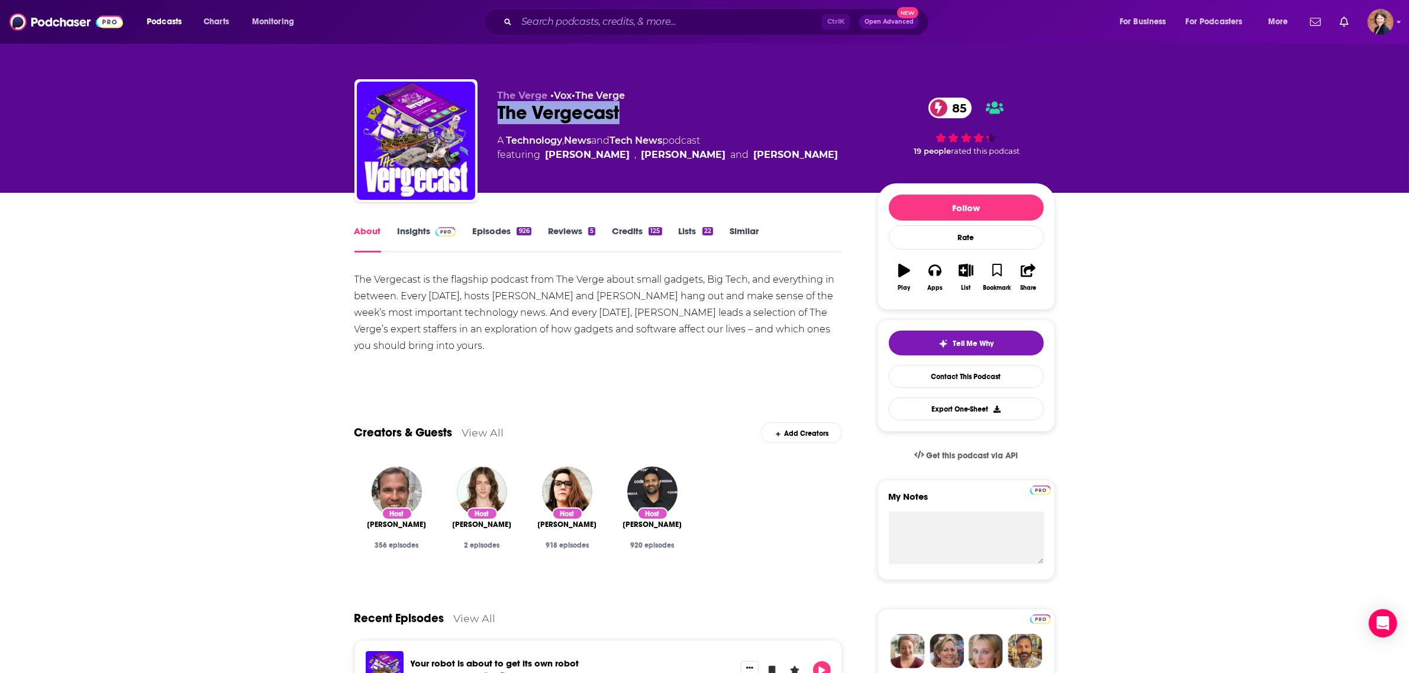
drag, startPoint x: 631, startPoint y: 115, endPoint x: 494, endPoint y: 116, distance: 136.7
click at [494, 116] on div "The Verge • Vox • The Verge The Vergecast 85 A Technology , News and Tech News …" at bounding box center [704, 143] width 700 height 128
copy h1 "The Vergecast"
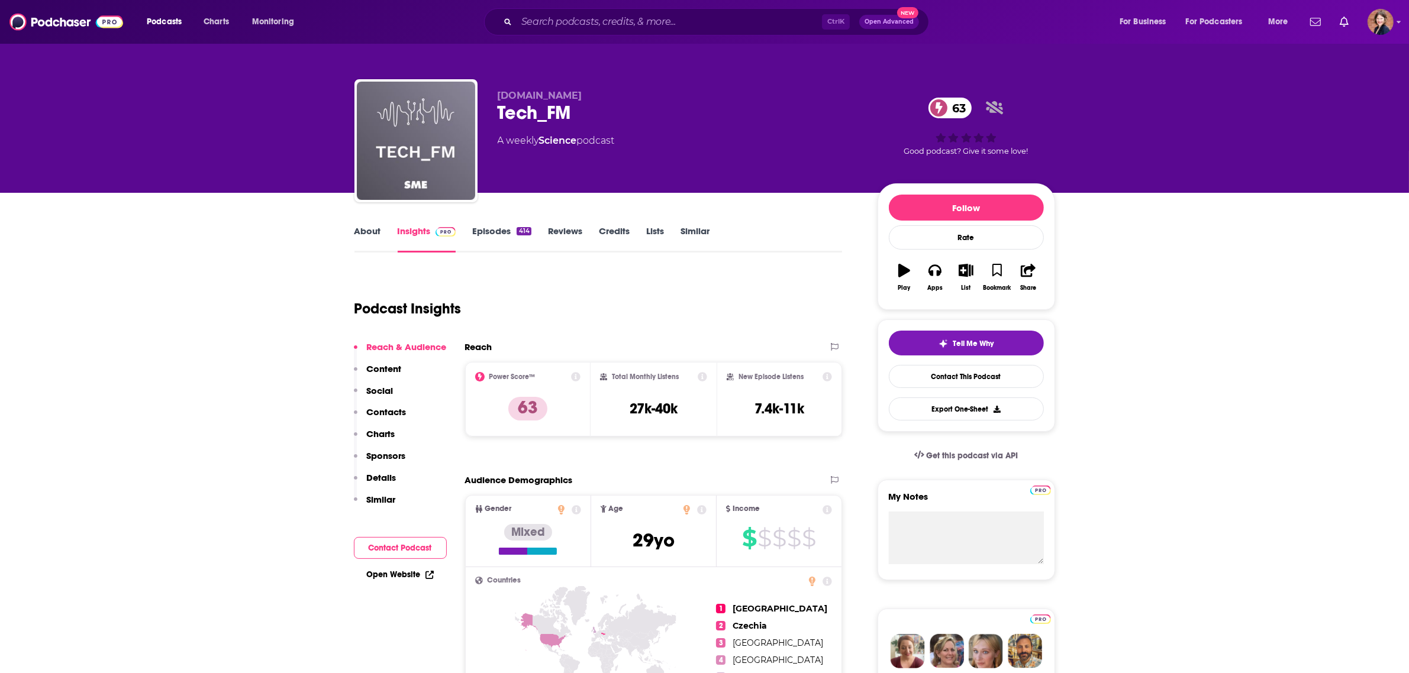
click at [374, 232] on link "About" at bounding box center [367, 238] width 27 height 27
